Goal: Check status: Check status

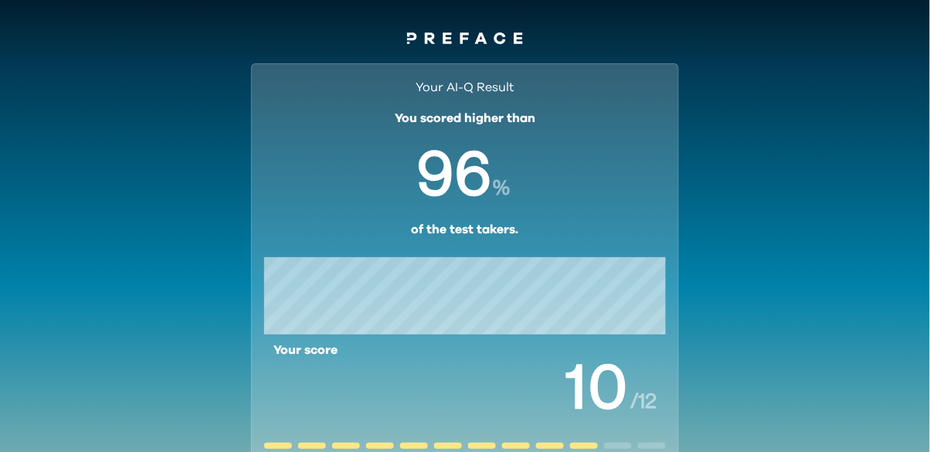
click at [476, 59] on div "Your AI-Q Result You scored higher than % of the test takers. Your score / 12 U…" at bounding box center [465, 357] width 465 height 617
click at [477, 57] on div "Your AI-Q Result You scored higher than % of the test takers. Your score / 12 U…" at bounding box center [465, 357] width 465 height 617
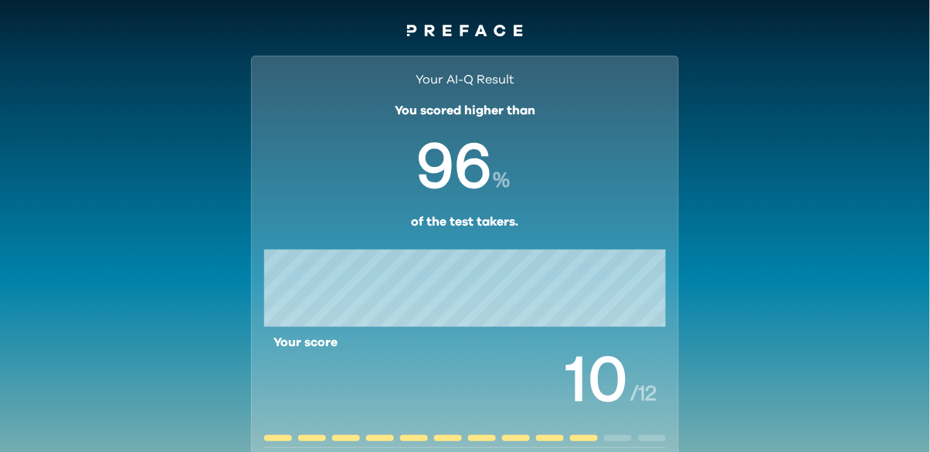
click at [488, 56] on div "Your AI-Q Result You scored higher than % of the test takers. Your score / 12 U…" at bounding box center [465, 298] width 428 height 484
click at [490, 40] on link at bounding box center [465, 32] width 116 height 19
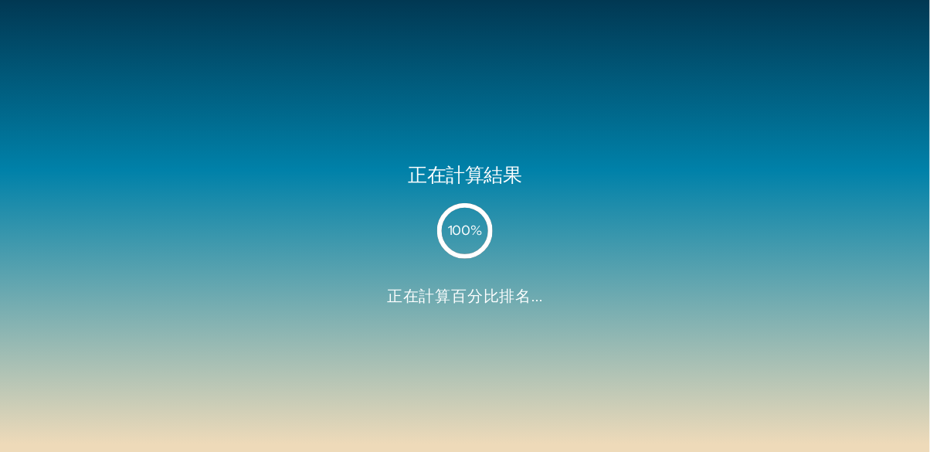
scroll to position [49, 0]
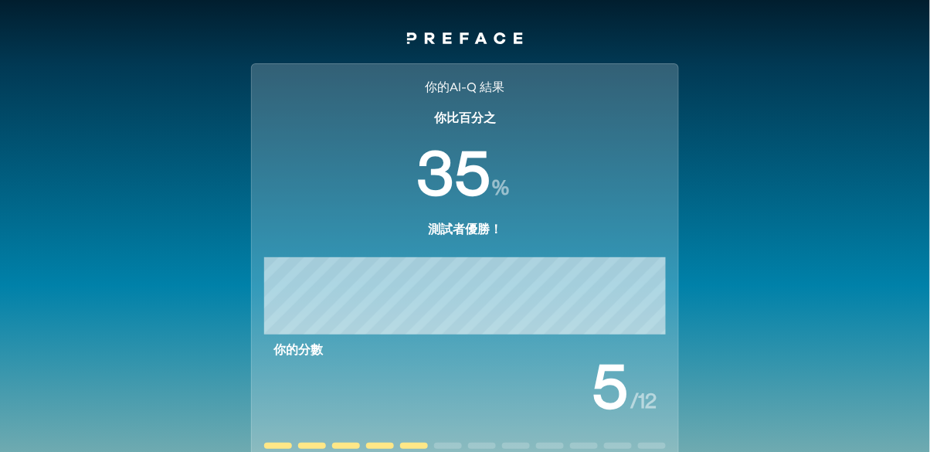
click at [448, 43] on icon at bounding box center [448, 37] width 8 height 11
